Goal: Transaction & Acquisition: Purchase product/service

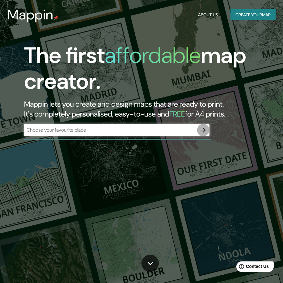
click at [203, 131] on icon "button" at bounding box center [202, 130] width 7 height 7
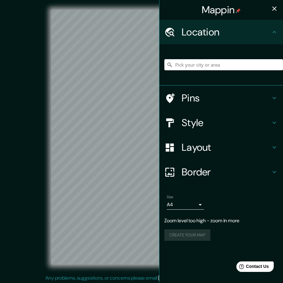
click at [161, 124] on div "Mappin Location Pins Style Layout Border Choose a border. Hint : you can make l…" at bounding box center [141, 142] width 283 height 285
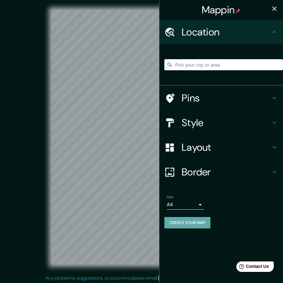
click at [195, 220] on button "Create your map" at bounding box center [187, 222] width 46 height 11
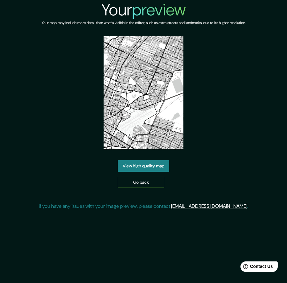
click at [153, 168] on link "View high quality map" at bounding box center [144, 166] width 52 height 11
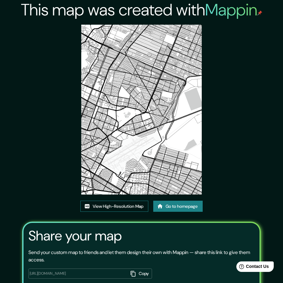
click at [119, 207] on link "View High-Resolution Map" at bounding box center [114, 206] width 68 height 11
